Goal: Task Accomplishment & Management: Manage account settings

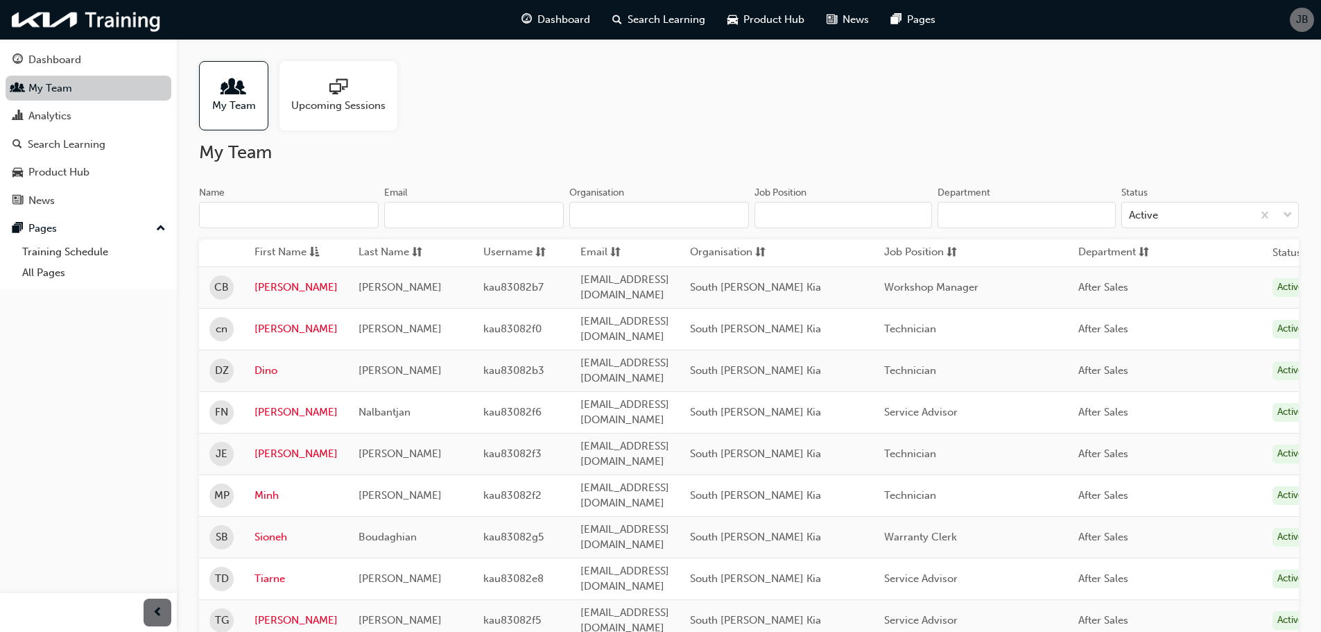
click at [94, 91] on link "My Team" at bounding box center [89, 89] width 166 height 26
click at [585, 24] on span "Dashboard" at bounding box center [563, 20] width 53 height 16
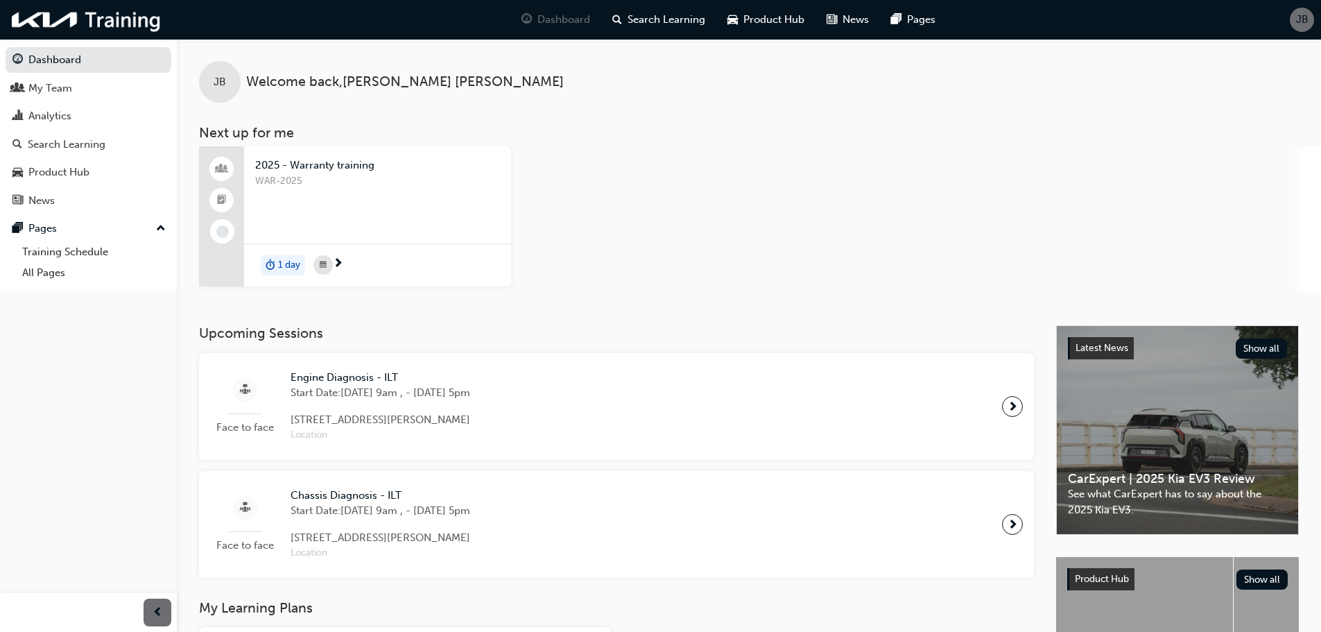
click at [1302, 18] on span "JB" at bounding box center [1302, 20] width 12 height 16
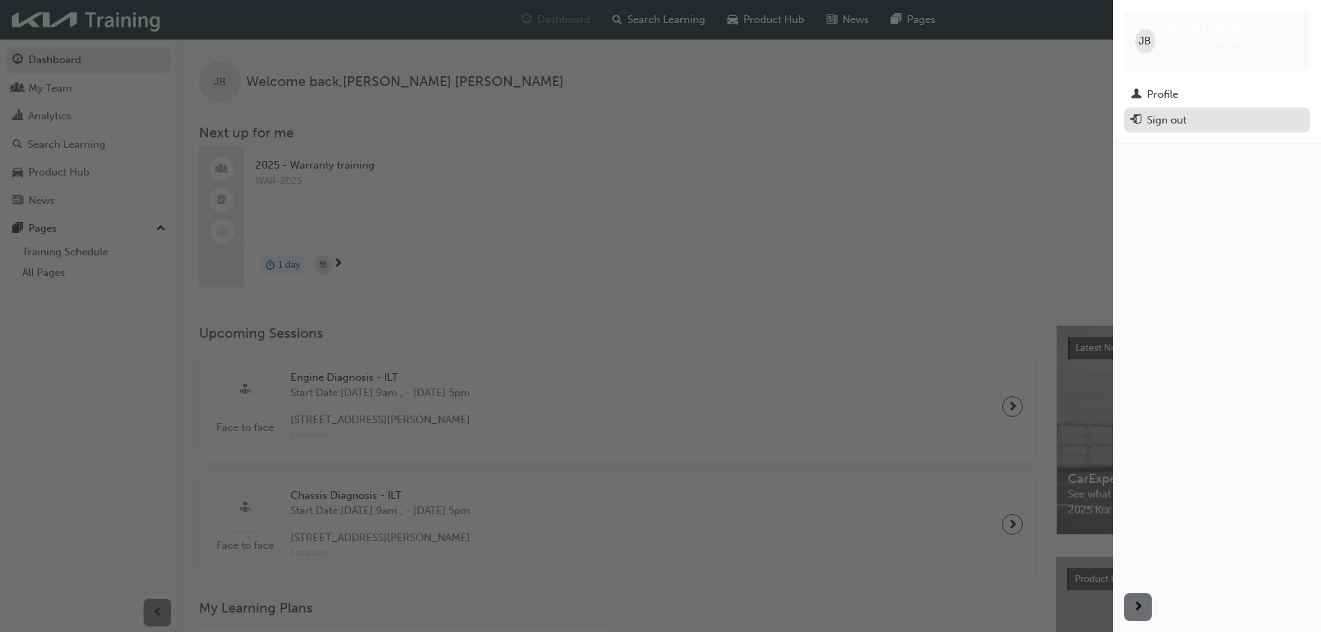
click at [1172, 112] on div "Sign out" at bounding box center [1167, 120] width 40 height 16
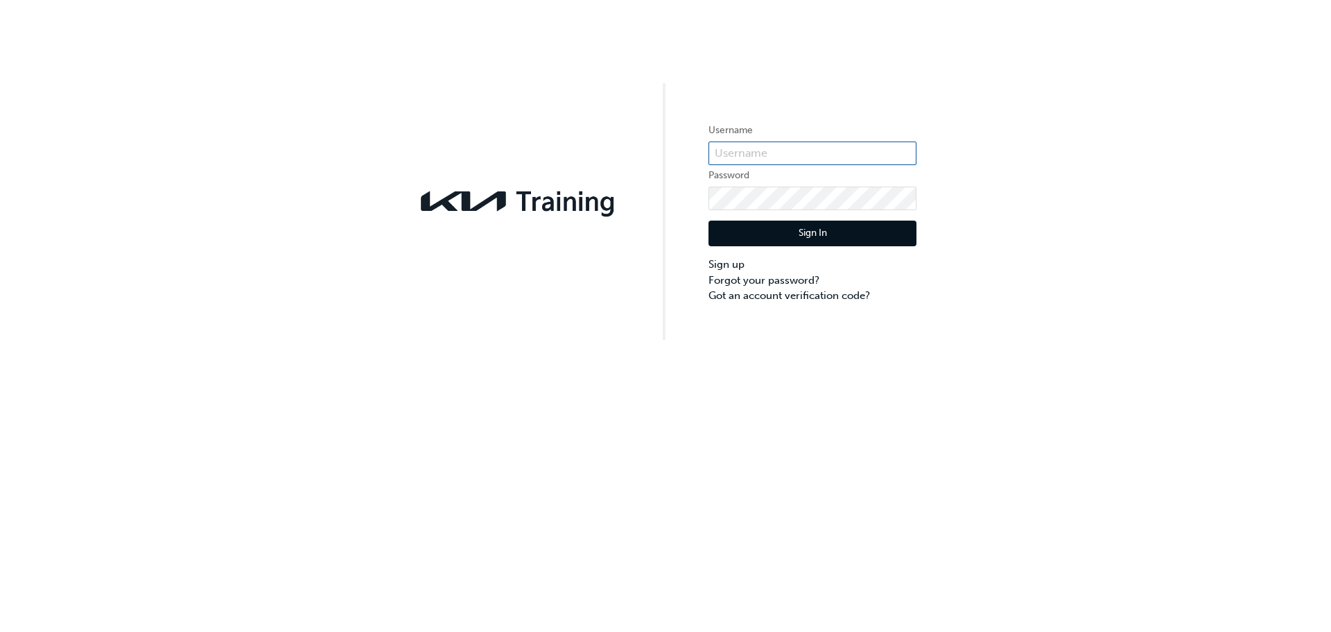
type input "kau83082e9"
drag, startPoint x: 737, startPoint y: 159, endPoint x: 705, endPoint y: 160, distance: 31.9
click at [705, 160] on div "Username kau83082e9 Password Sign In Sign up Forgot your password? Got an accou…" at bounding box center [665, 170] width 1331 height 340
click at [775, 151] on input "text" at bounding box center [812, 153] width 208 height 24
paste input "KAU83082G9"
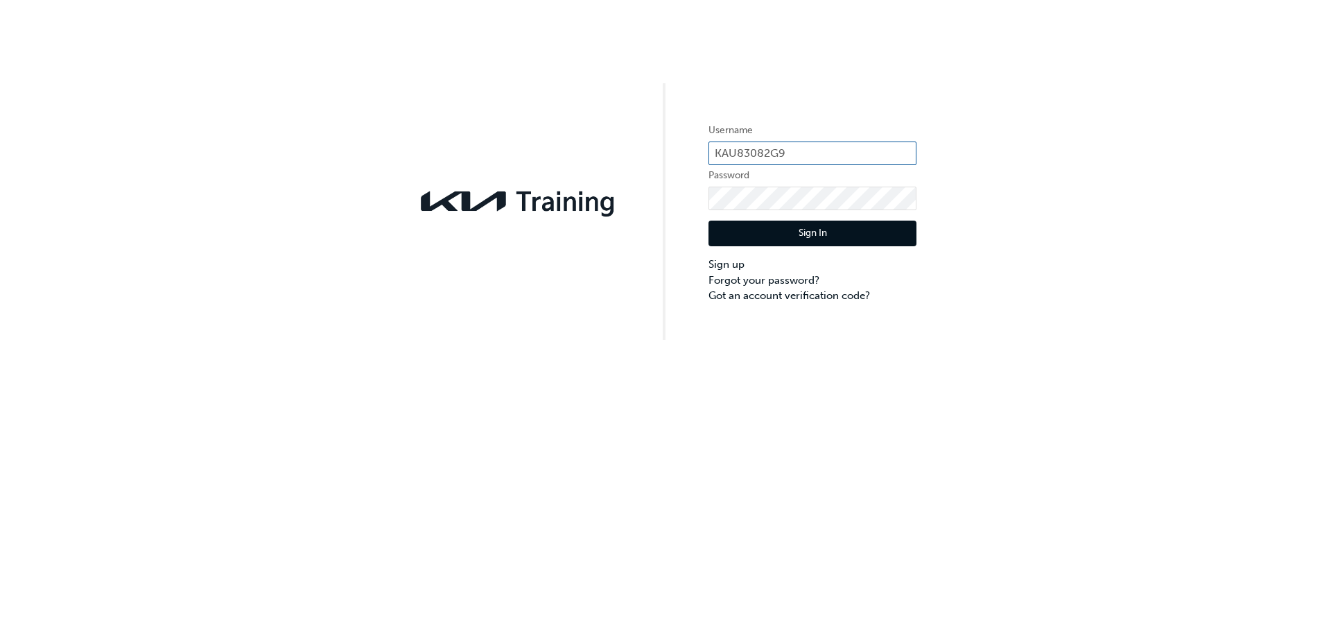
type input "KAU83082G9"
click at [666, 202] on div "Username KAU83082G9 Password Sign In Sign up Forgot your password? Got an accou…" at bounding box center [665, 170] width 1331 height 340
click at [744, 242] on button "Sign In" at bounding box center [812, 233] width 208 height 26
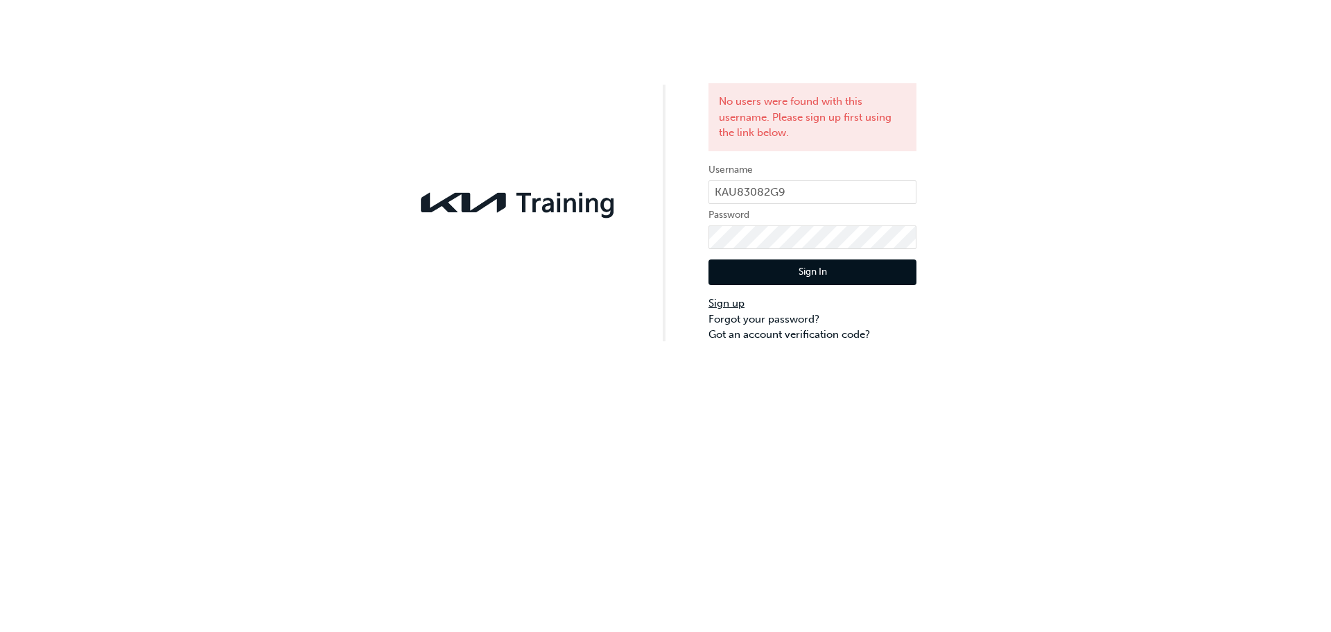
click at [727, 301] on link "Sign up" at bounding box center [812, 303] width 208 height 16
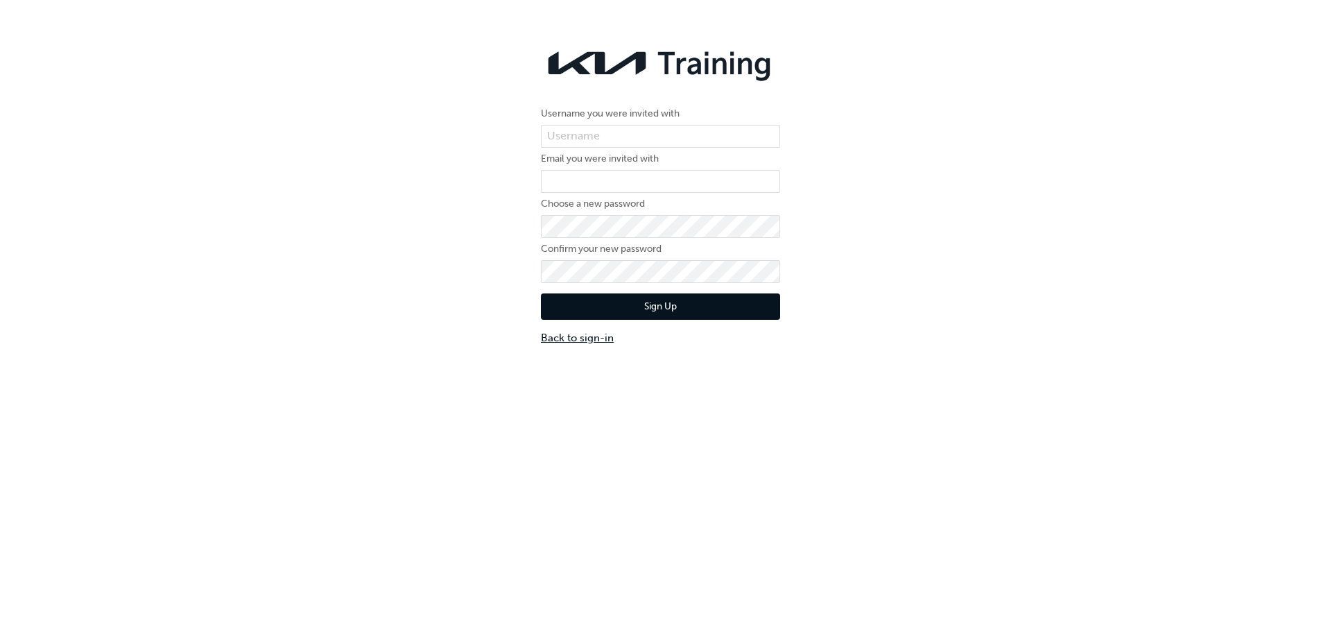
click at [574, 342] on link "Back to sign-in" at bounding box center [660, 338] width 239 height 16
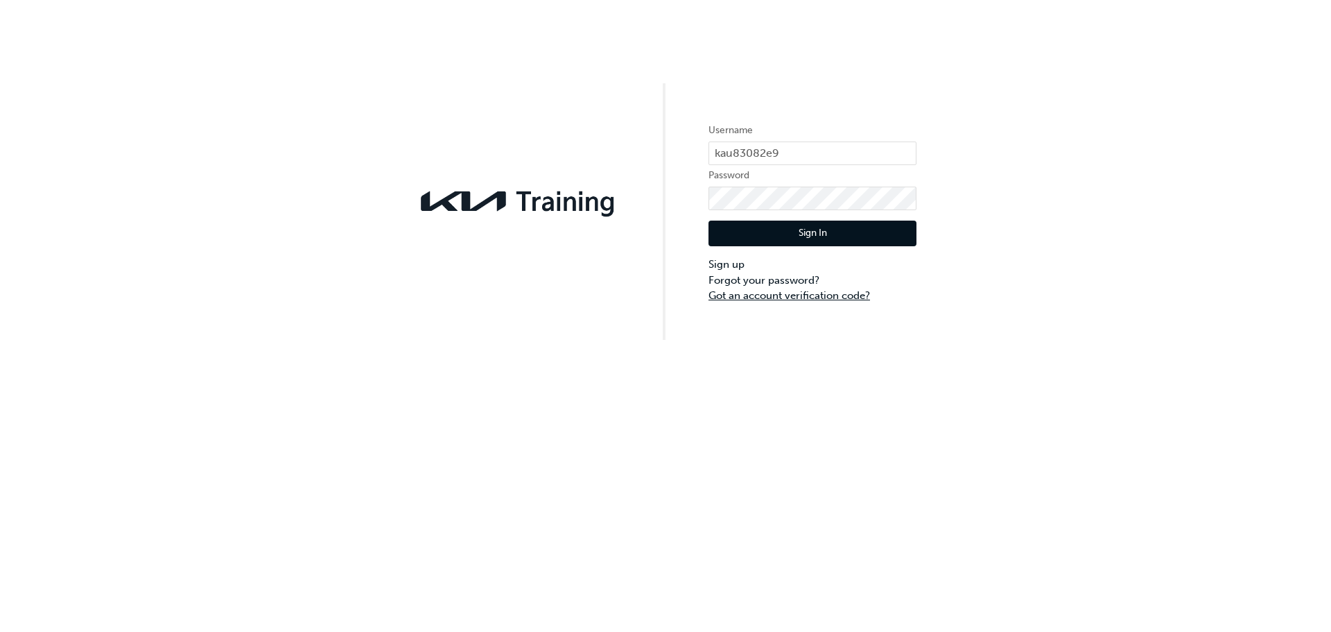
click at [830, 293] on link "Got an account verification code?" at bounding box center [812, 296] width 208 height 16
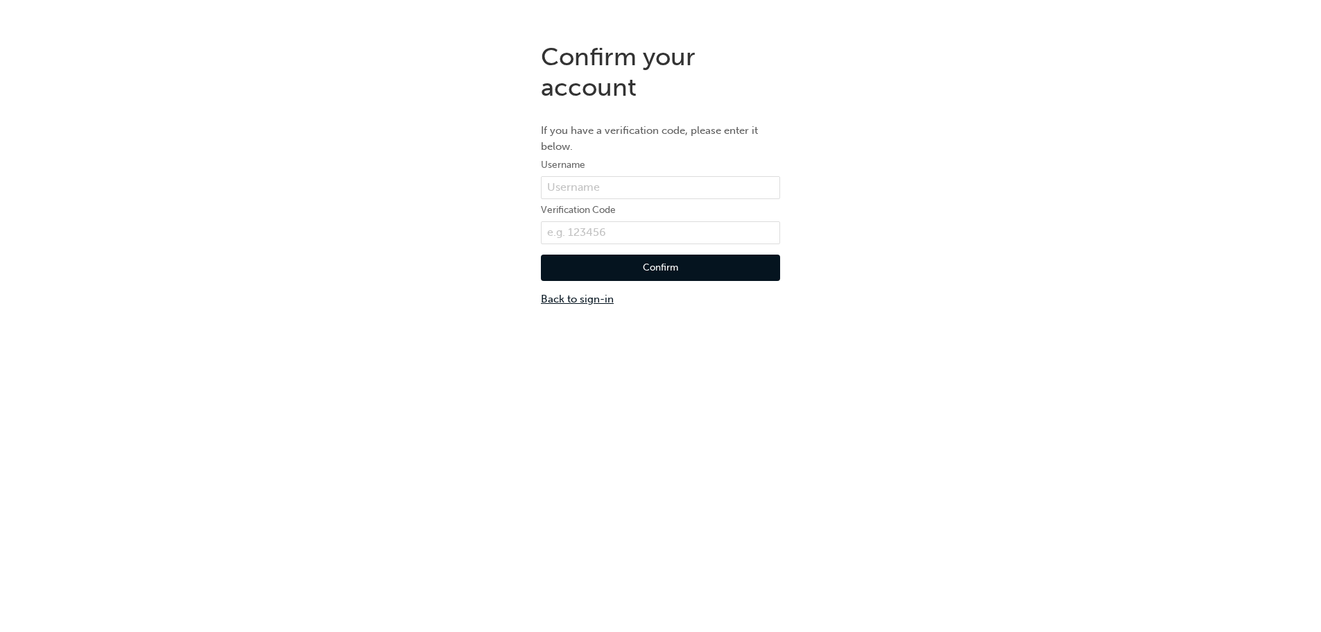
click at [570, 304] on link "Back to sign-in" at bounding box center [660, 299] width 239 height 16
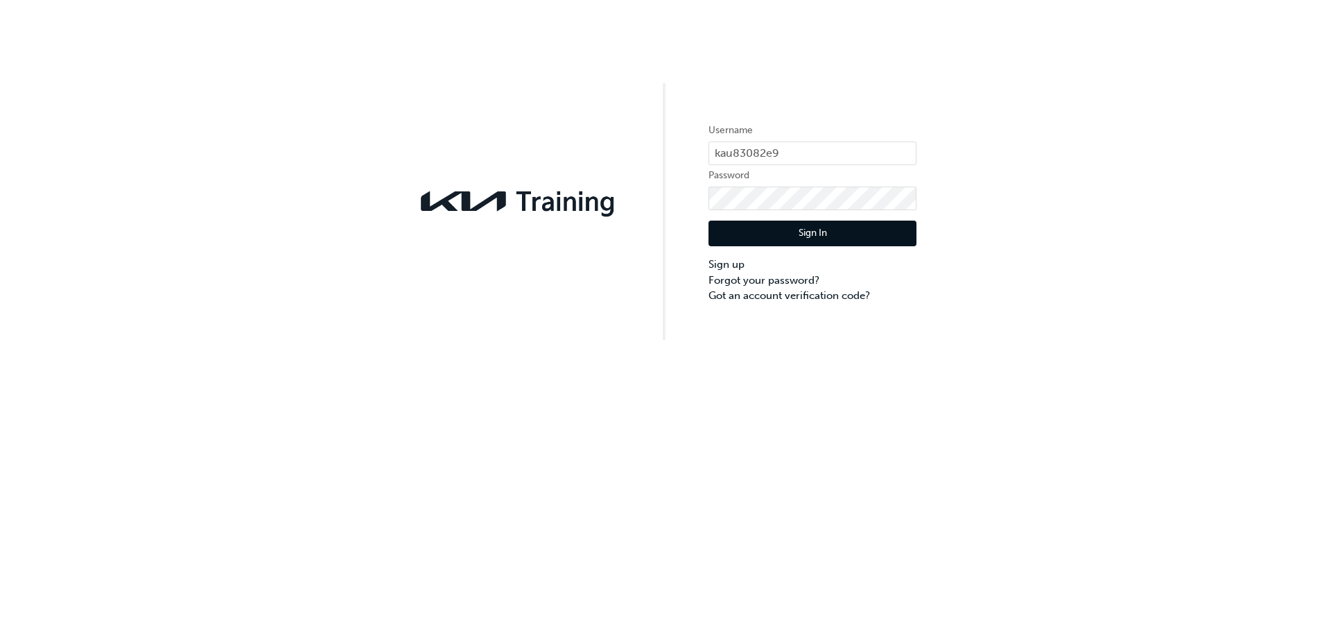
click at [814, 235] on button "Sign In" at bounding box center [812, 233] width 208 height 26
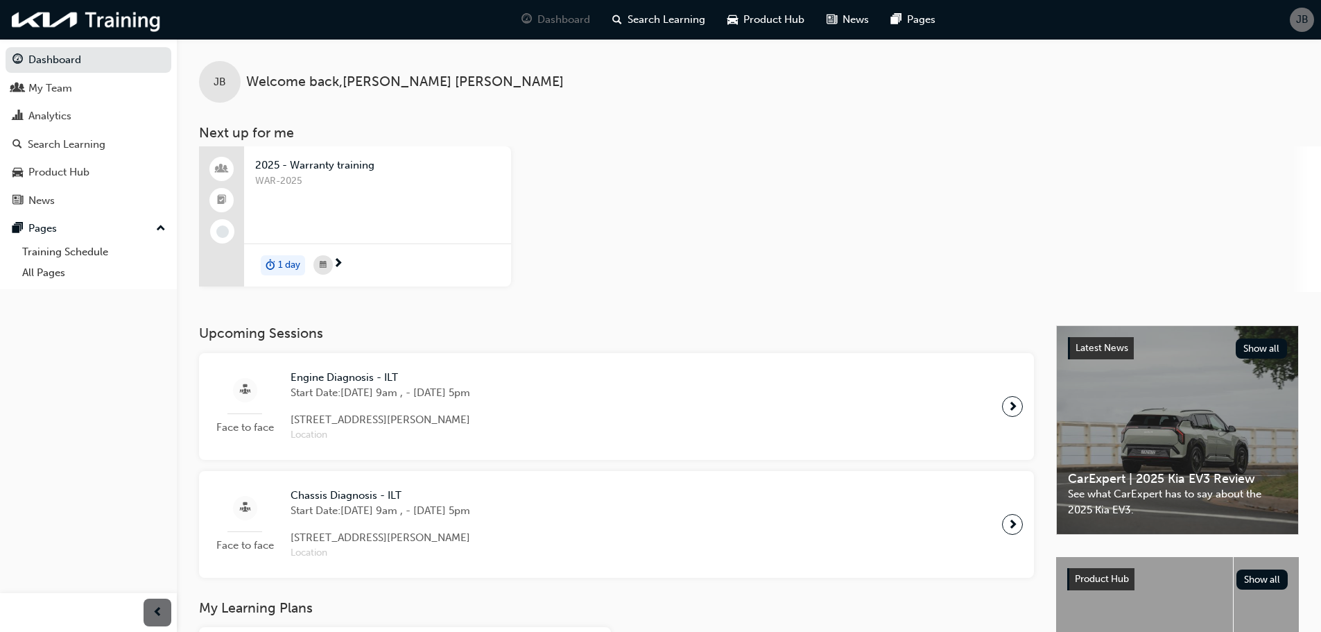
click at [876, 200] on div "2025 - Warranty training WAR-2025 1 day" at bounding box center [760, 219] width 1122 height 146
